Goal: Task Accomplishment & Management: Complete application form

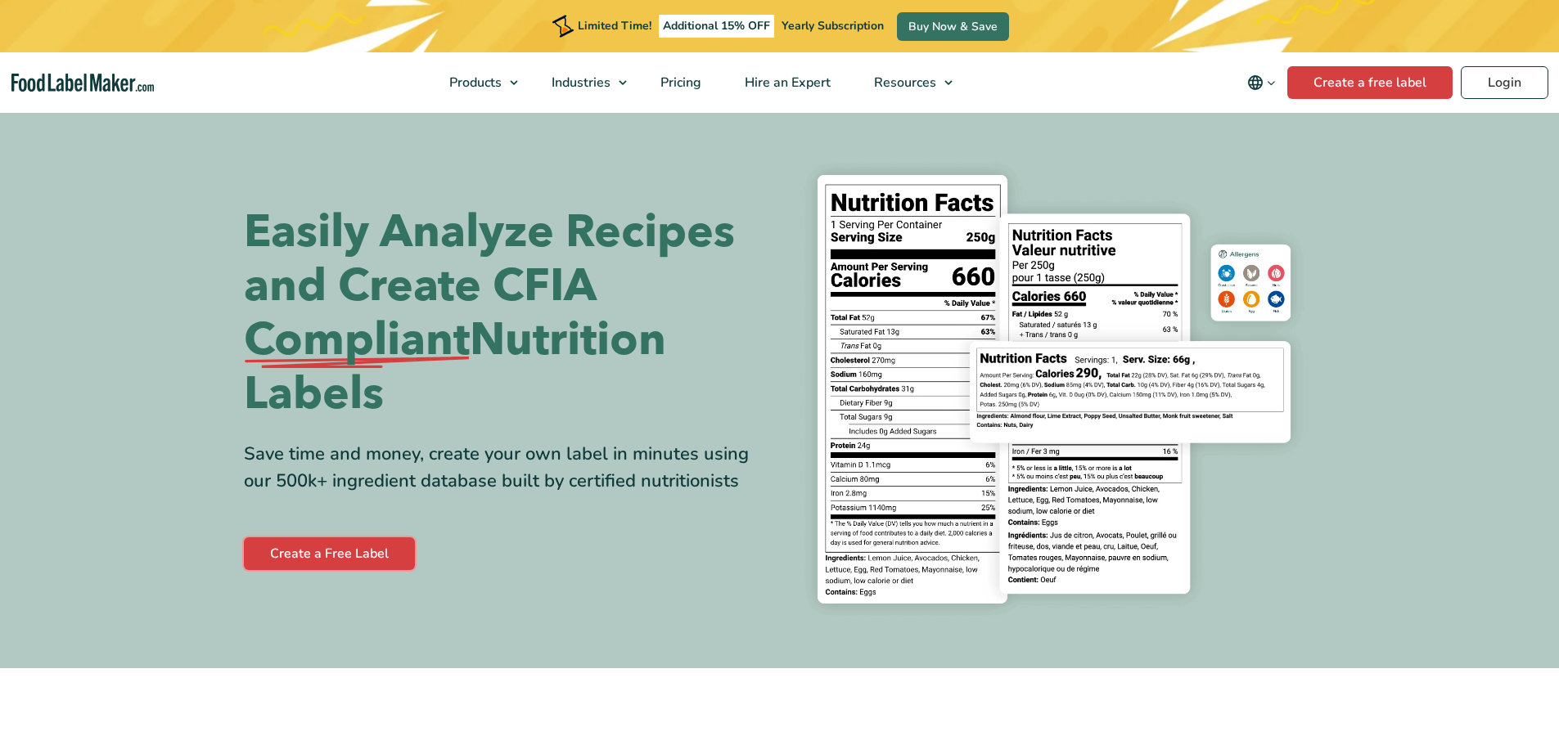
drag, startPoint x: 0, startPoint y: 0, endPoint x: 318, endPoint y: 556, distance: 641.1
click at [318, 556] on link "Create a Free Label" at bounding box center [329, 554] width 171 height 33
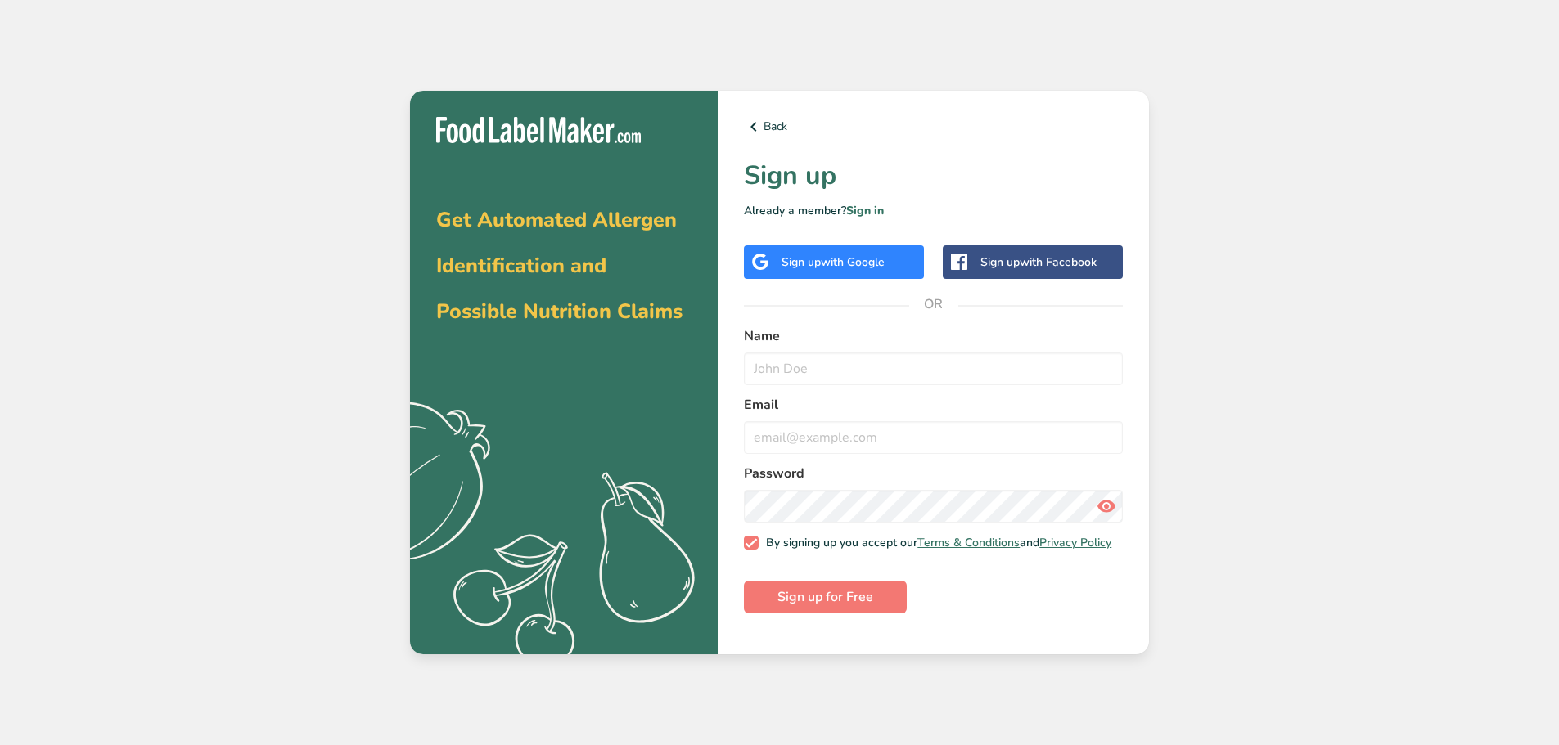
click at [816, 264] on div "Sign up with Google" at bounding box center [832, 262] width 103 height 17
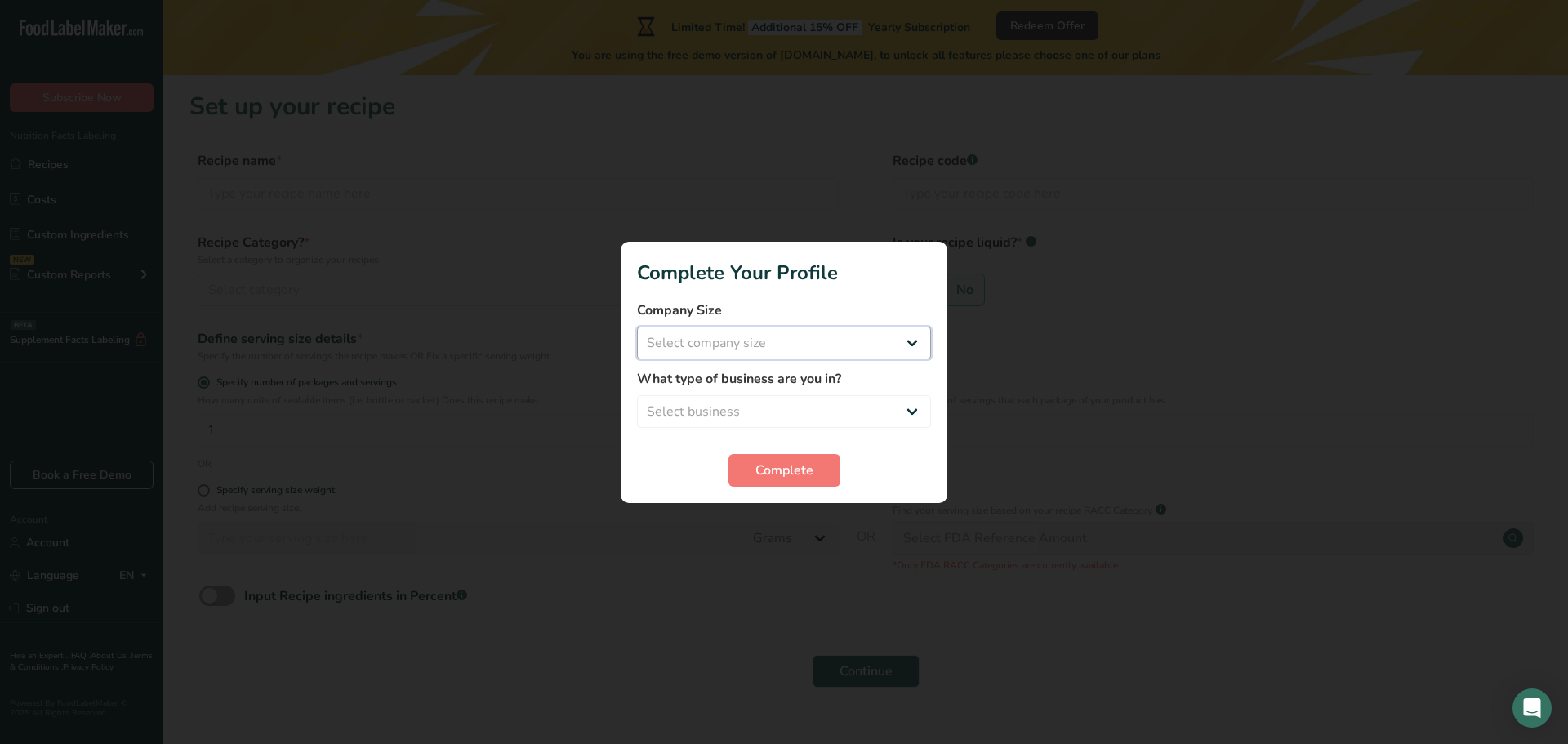
click at [685, 337] on select "Select company size Fewer than 10 Employees 10 to 50 Employees 51 to 500 Employ…" at bounding box center [784, 343] width 294 height 33
select select "1"
click at [637, 327] on select "Select company size Fewer than 10 Employees 10 to 50 Employees 51 to 500 Employ…" at bounding box center [784, 343] width 294 height 33
click at [698, 411] on select "Select business Packaged Food Manufacturer Restaurant & Cafe Bakery Meal Plans …" at bounding box center [784, 411] width 294 height 33
select select "8"
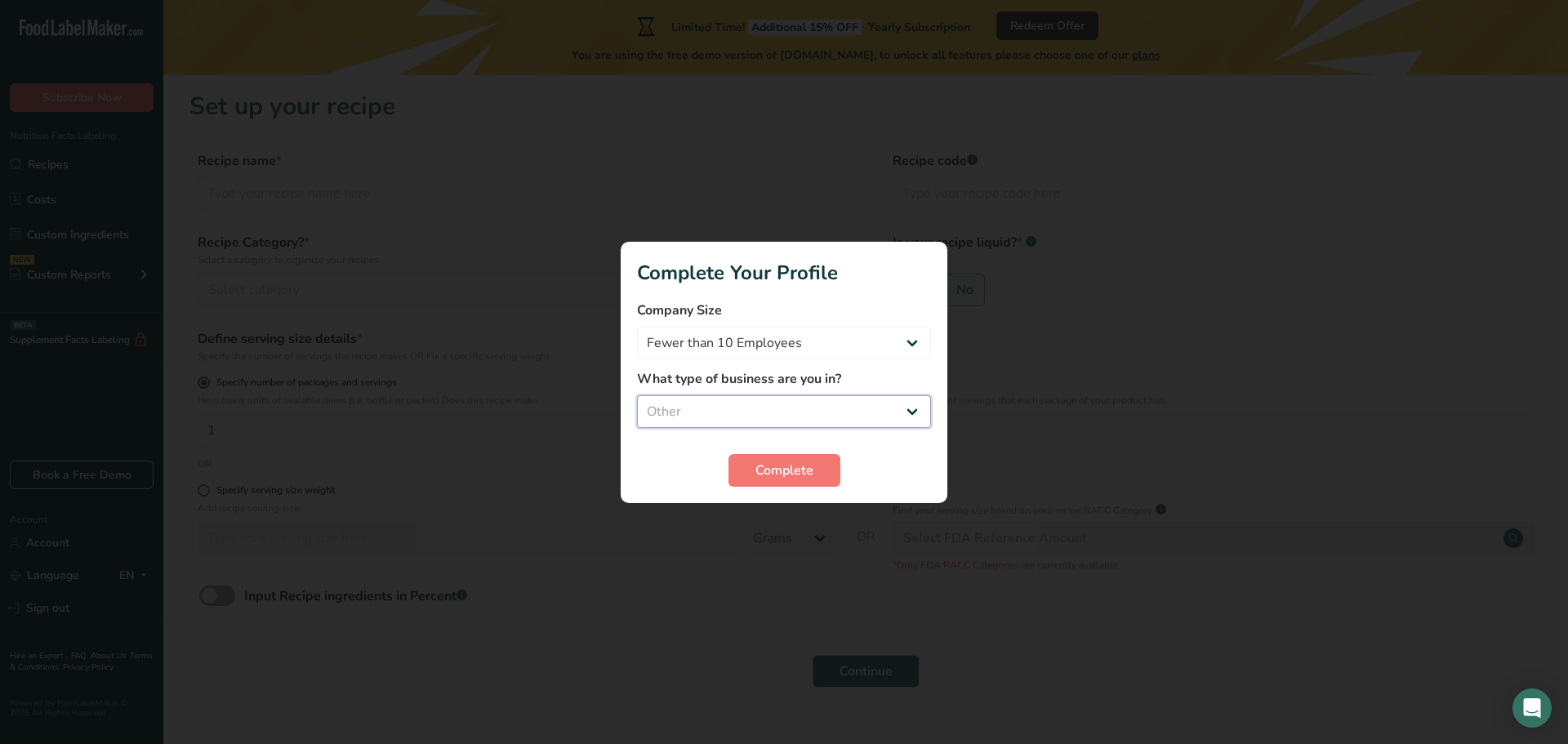
click at [637, 395] on select "Select business Packaged Food Manufacturer Restaurant & Cafe Bakery Meal Plans …" at bounding box center [784, 411] width 294 height 33
click at [799, 479] on span "Complete" at bounding box center [784, 471] width 58 height 20
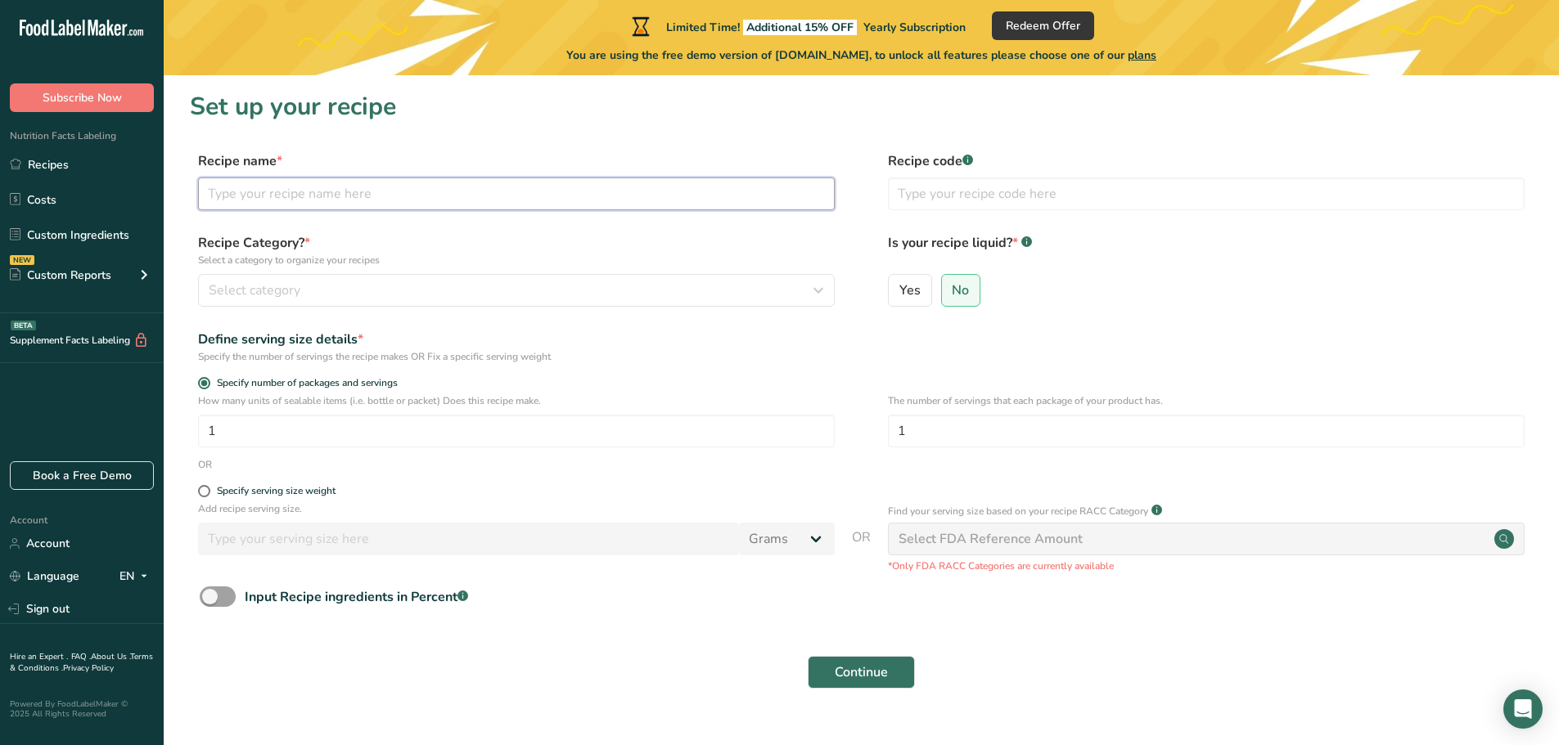
click at [268, 191] on input "text" at bounding box center [516, 194] width 637 height 33
type input "Raw Honey"
click at [321, 281] on div "Select category" at bounding box center [512, 291] width 606 height 20
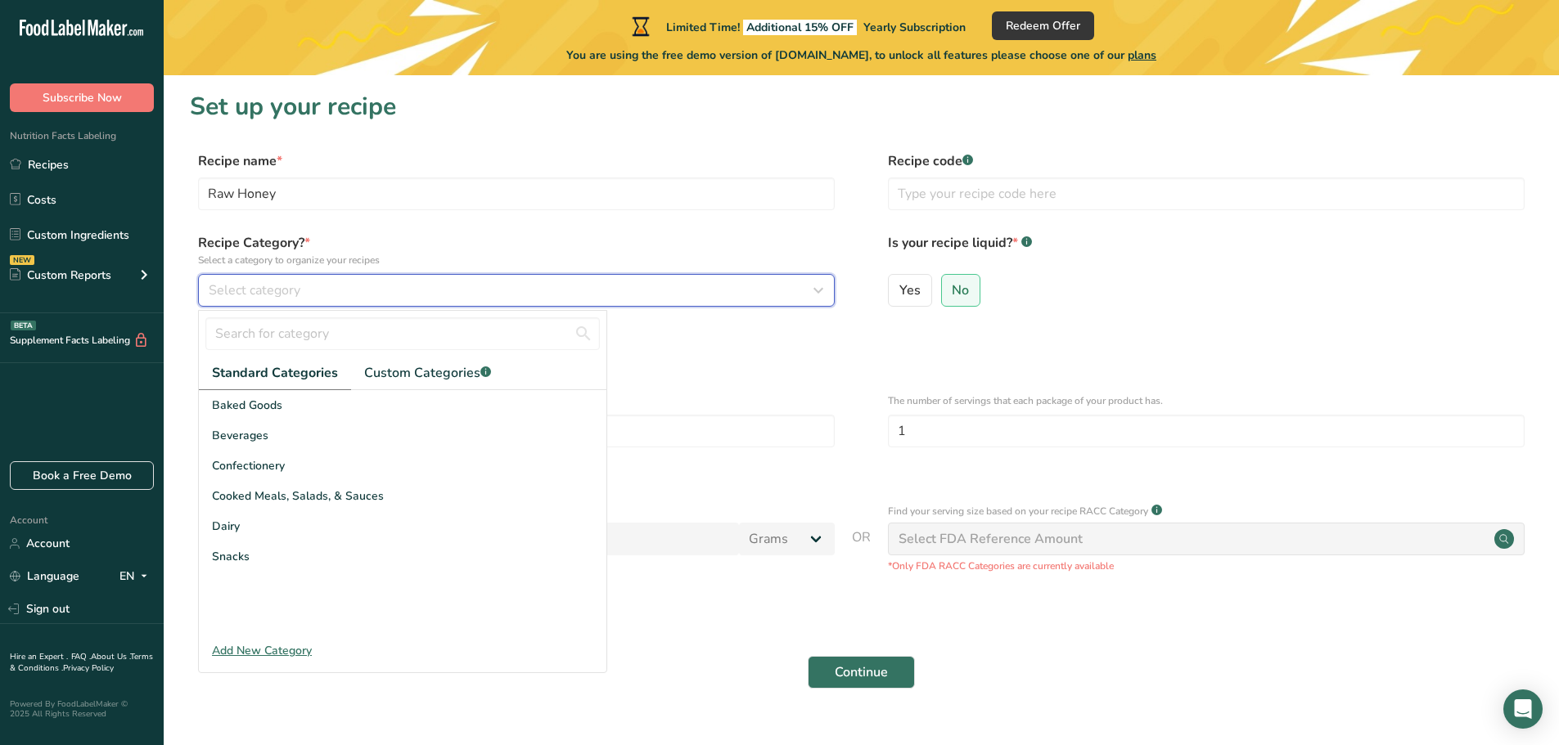
click at [321, 281] on div "Select category" at bounding box center [512, 291] width 606 height 20
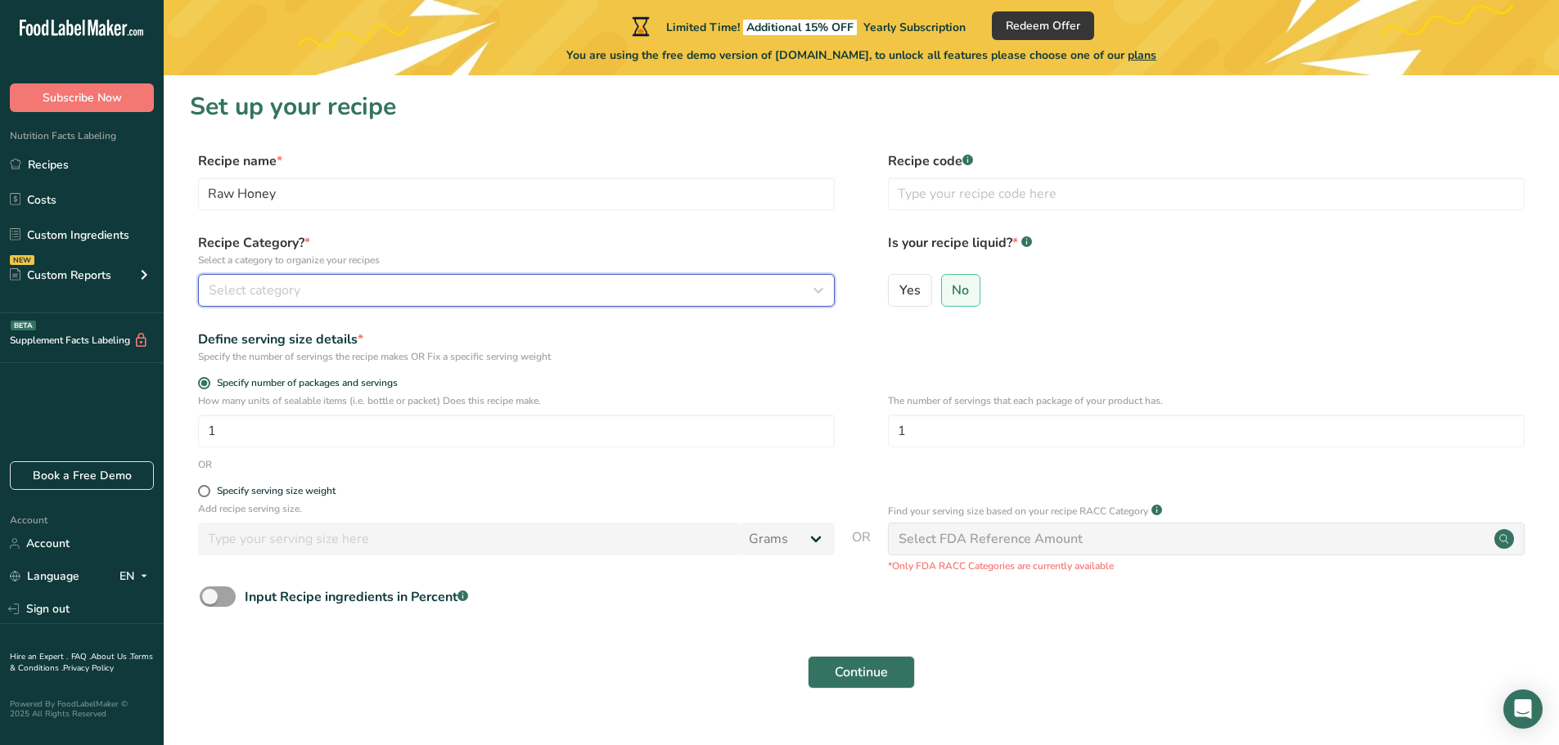
click at [272, 294] on span "Select category" at bounding box center [255, 291] width 92 height 20
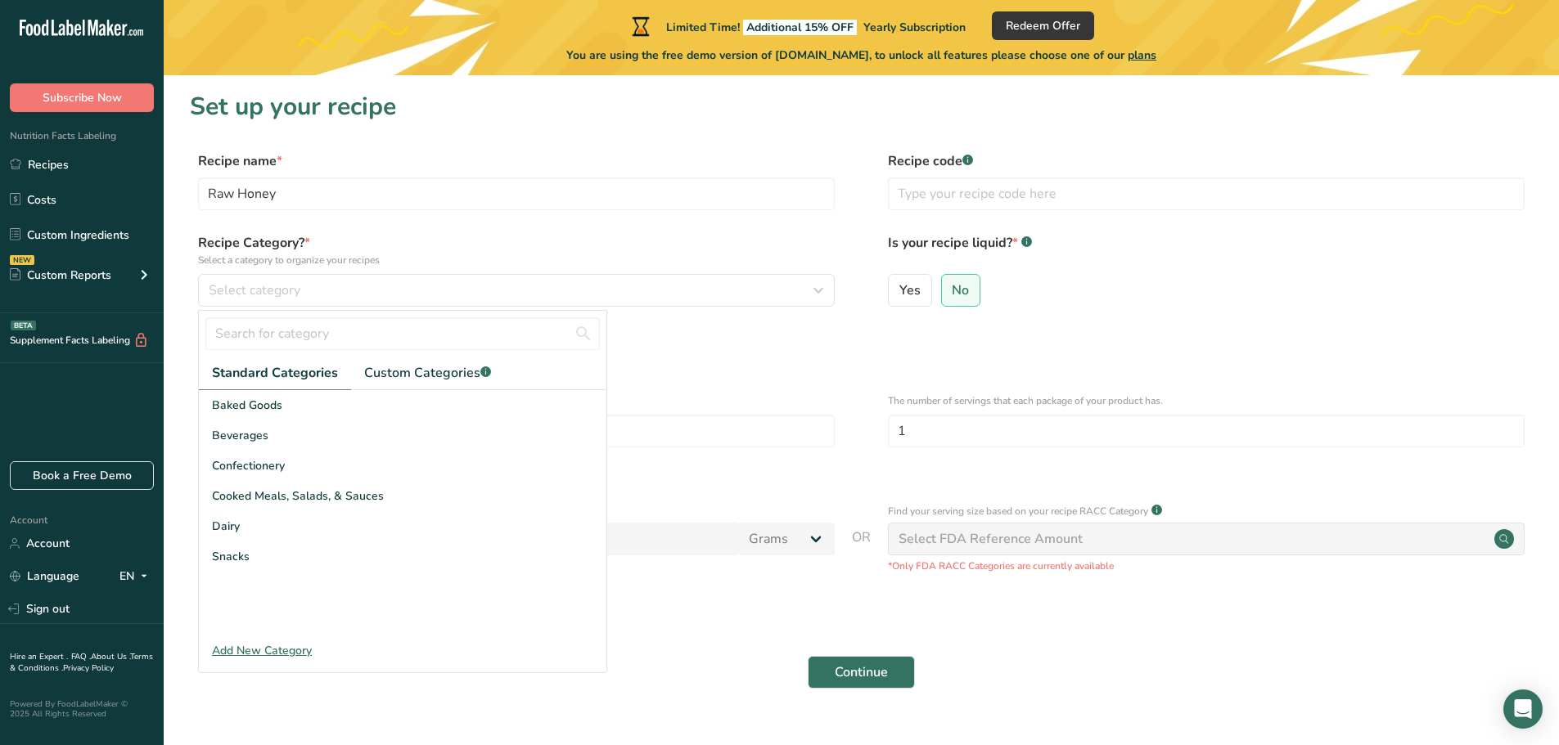
click at [286, 462] on div "Confectionery" at bounding box center [403, 466] width 408 height 30
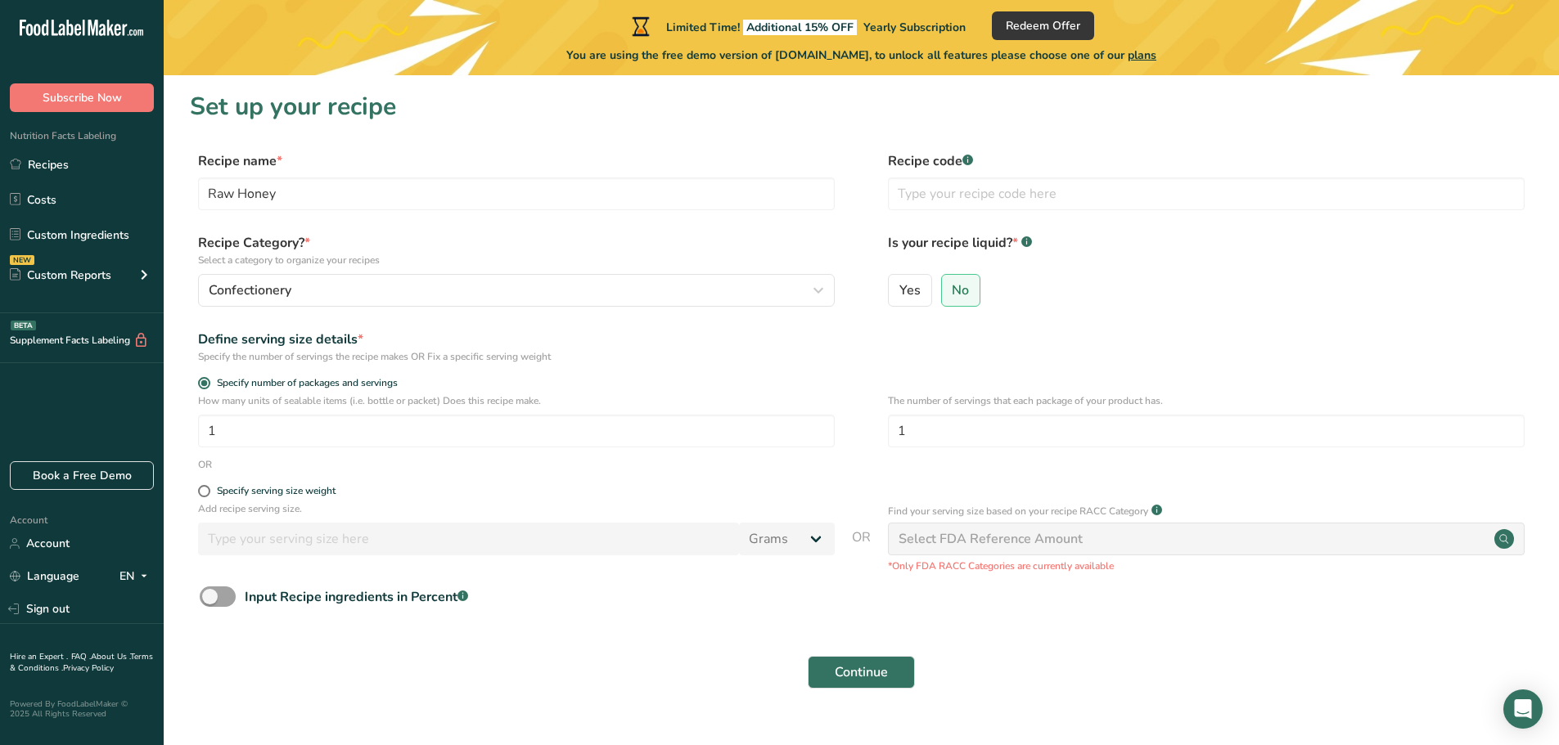
click at [207, 493] on span at bounding box center [204, 491] width 12 height 12
click at [207, 493] on input "Specify serving size weight" at bounding box center [203, 491] width 11 height 11
radio input "true"
radio input "false"
